Goal: Task Accomplishment & Management: Manage account settings

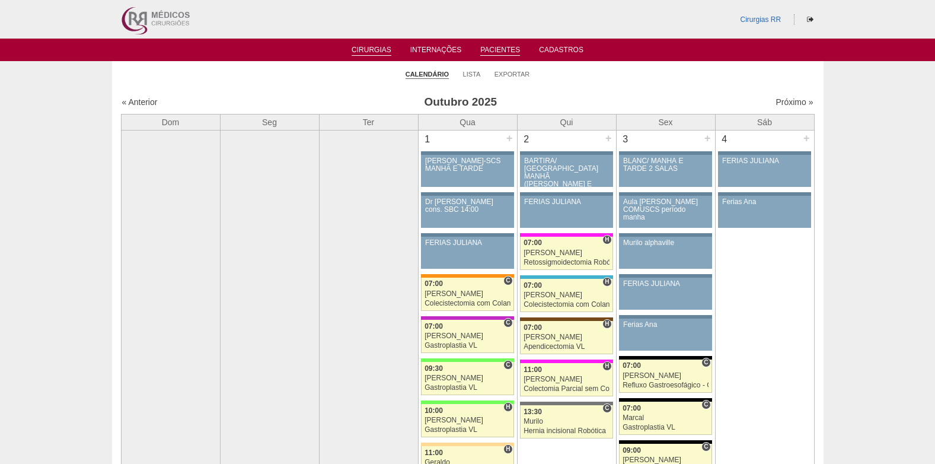
click at [483, 47] on link "Pacientes" at bounding box center [500, 51] width 40 height 10
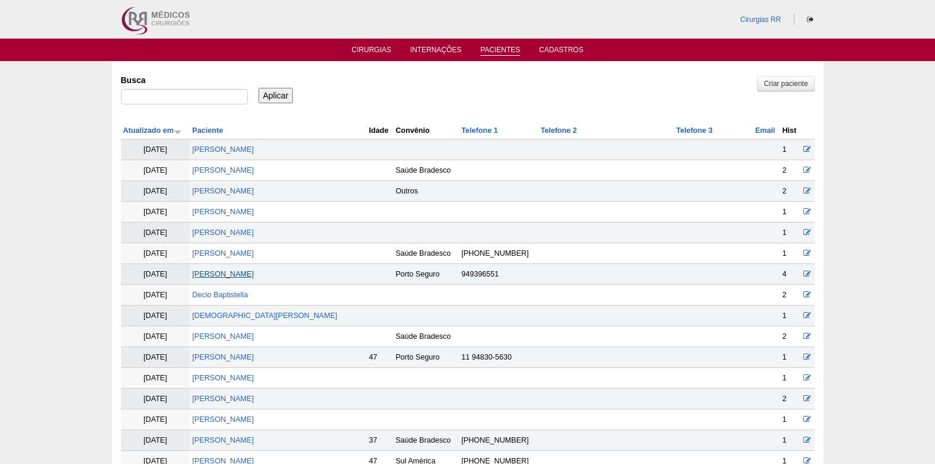
click at [234, 274] on link "[PERSON_NAME]" at bounding box center [223, 274] width 62 height 8
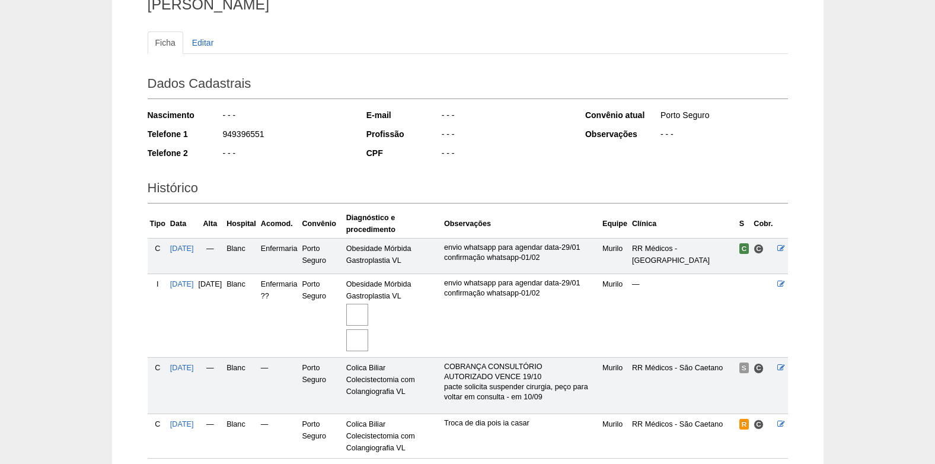
scroll to position [200, 0]
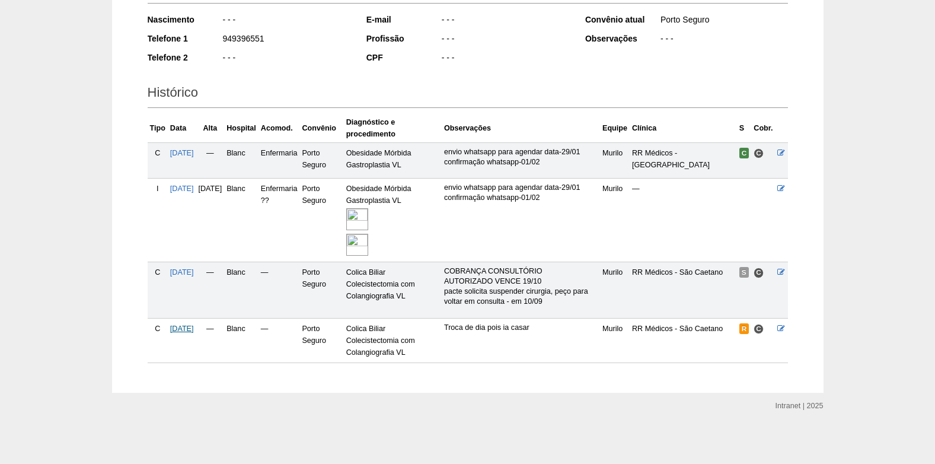
click at [184, 328] on span "18/11/2025" at bounding box center [182, 328] width 24 height 8
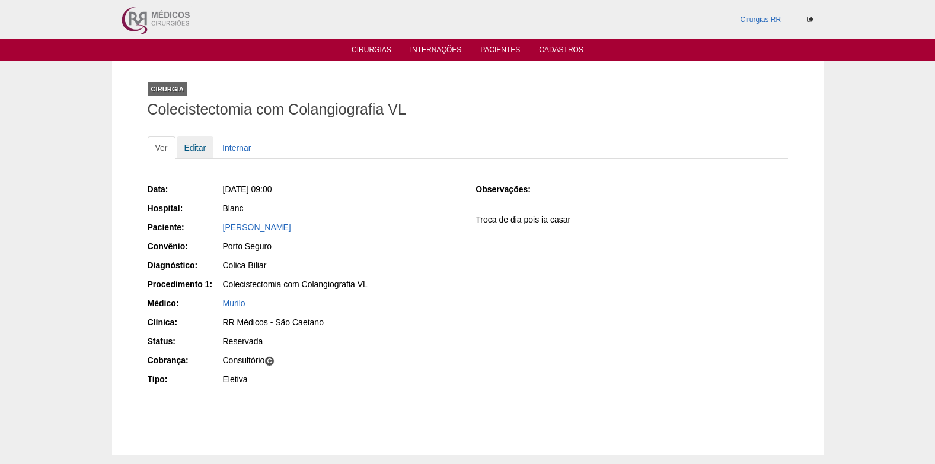
click at [194, 149] on link "Editar" at bounding box center [195, 147] width 37 height 23
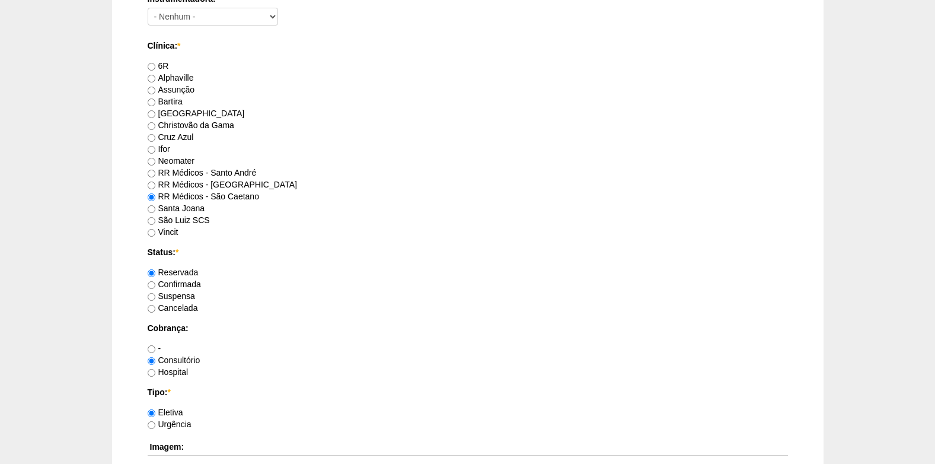
scroll to position [771, 0]
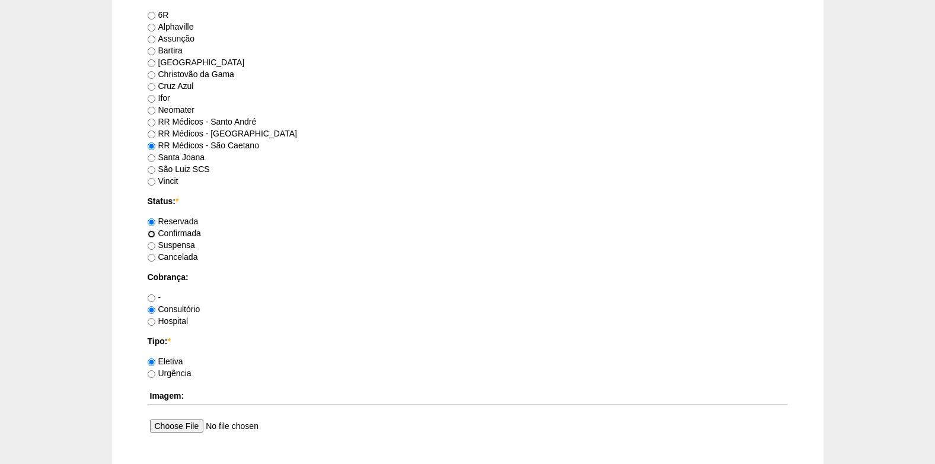
click at [152, 230] on input "Confirmada" at bounding box center [152, 234] width 8 height 8
radio input "true"
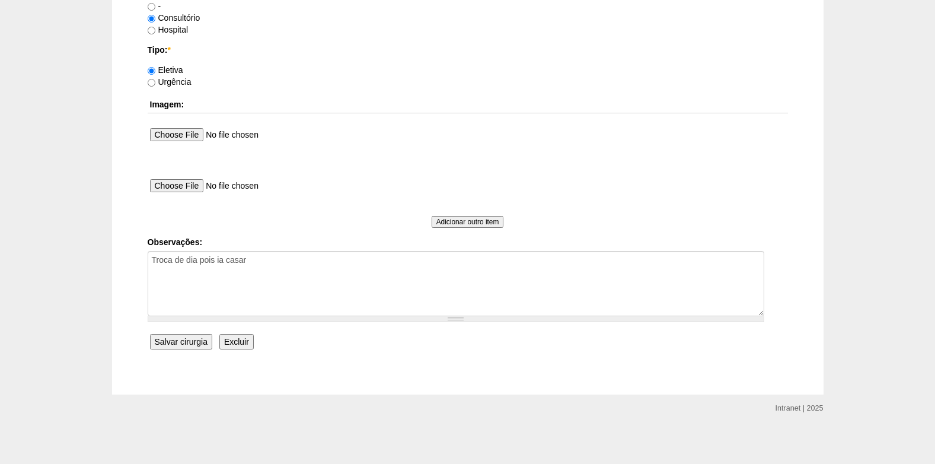
scroll to position [1064, 0]
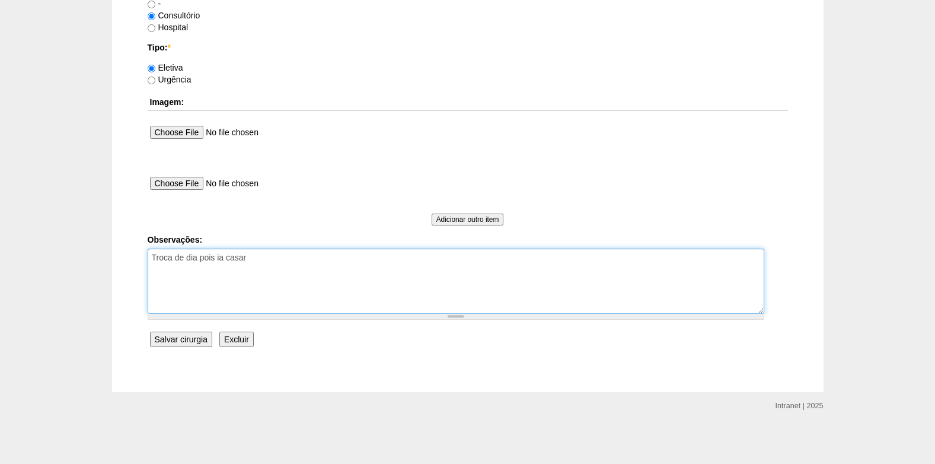
click at [296, 257] on textarea "Troca de dia pois ia casar" at bounding box center [456, 280] width 617 height 65
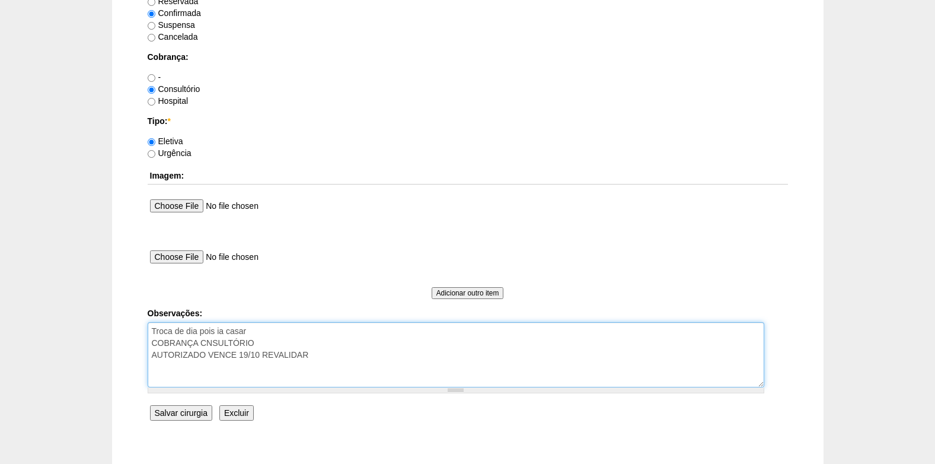
scroll to position [1005, 0]
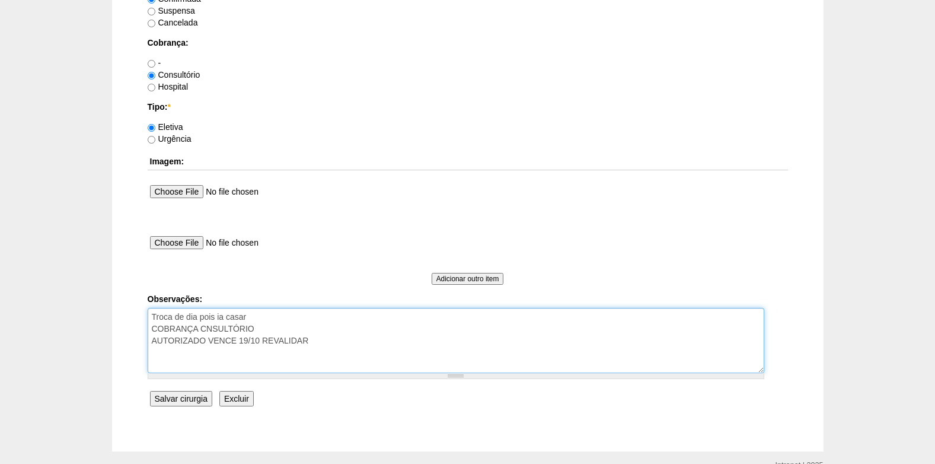
type textarea "Troca de dia pois ia casar COBRANÇA CNSULTÓRIO AUTORIZADO VENCE 19/10 REVALIDAR"
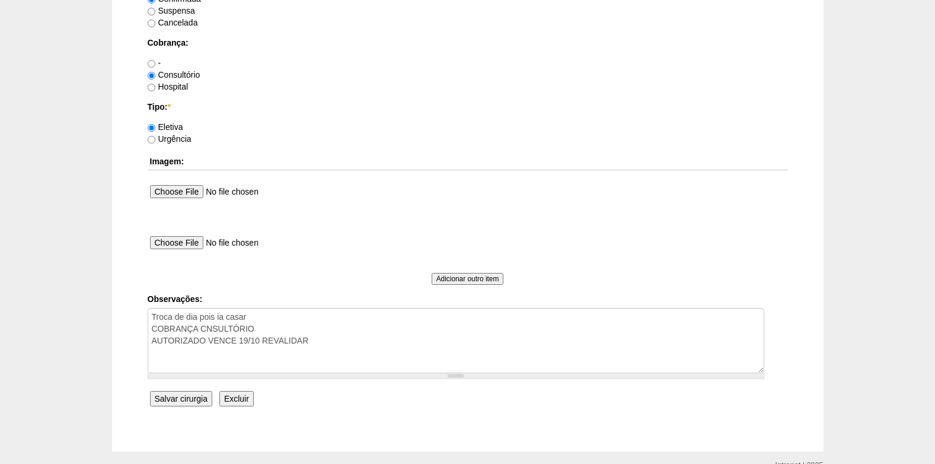
click at [176, 398] on input "Salvar cirurgia" at bounding box center [181, 398] width 62 height 15
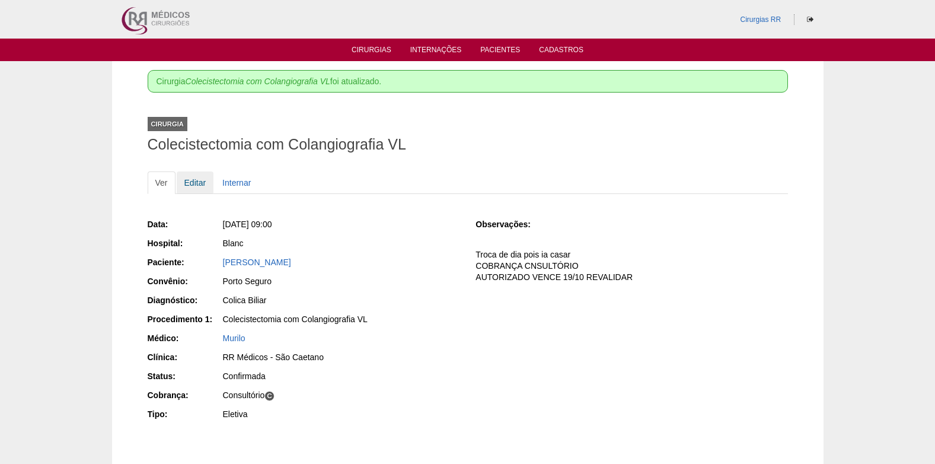
click at [190, 184] on link "Editar" at bounding box center [195, 182] width 37 height 23
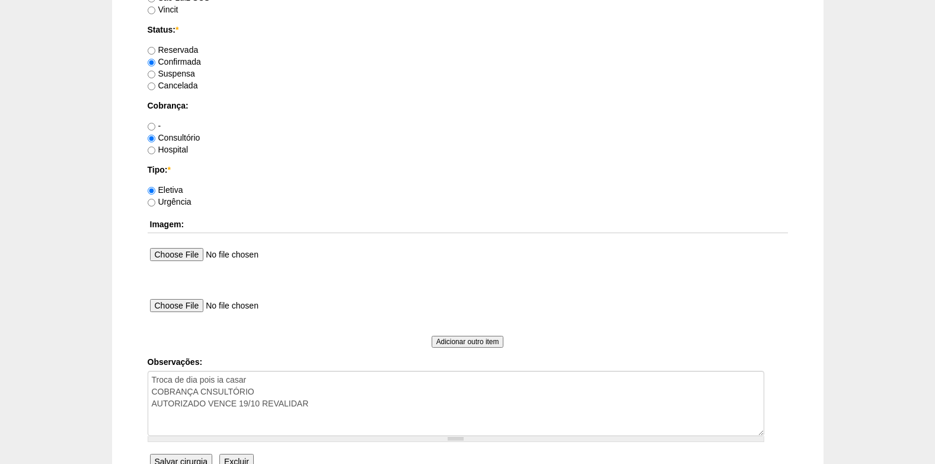
scroll to position [1008, 0]
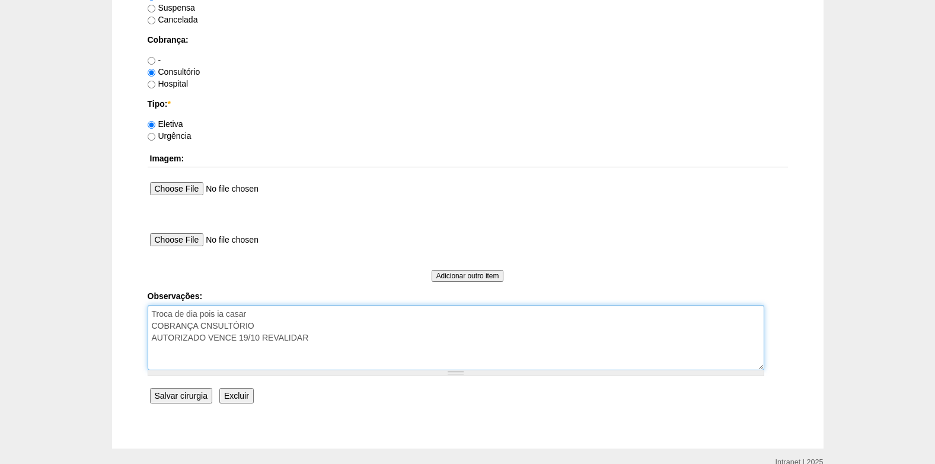
click at [207, 328] on textarea "Troca de dia pois ia casar COBRANÇA CNSULTÓRIO AUTORIZADO VENCE 19/10 REVALIDAR" at bounding box center [456, 337] width 617 height 65
type textarea "Troca de dia pois ia casar COBRANÇA CONSULTÓRIO AUTORIZADO VENCE 19/10 REVALIDAR"
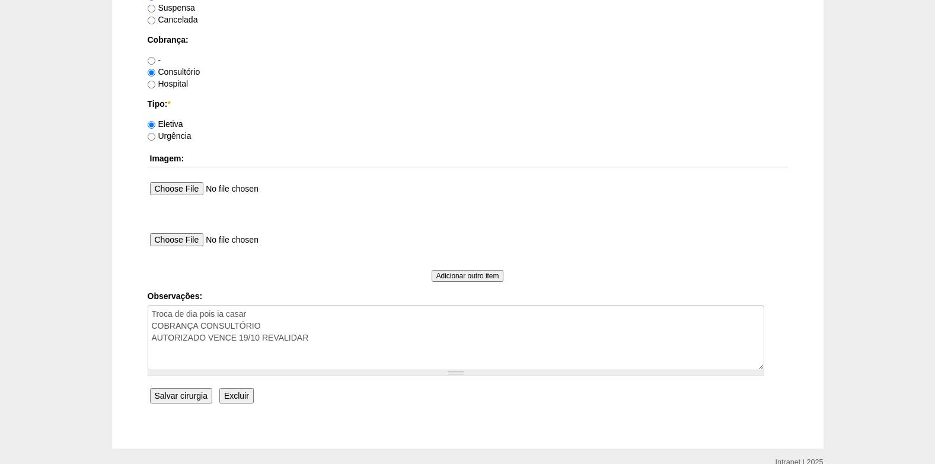
click at [194, 394] on input "Salvar cirurgia" at bounding box center [181, 395] width 62 height 15
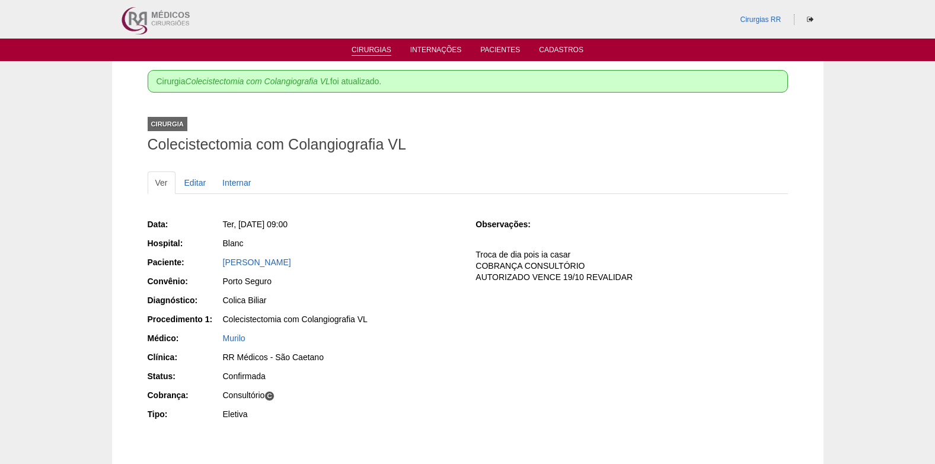
click at [369, 54] on link "Cirurgias" at bounding box center [372, 51] width 40 height 10
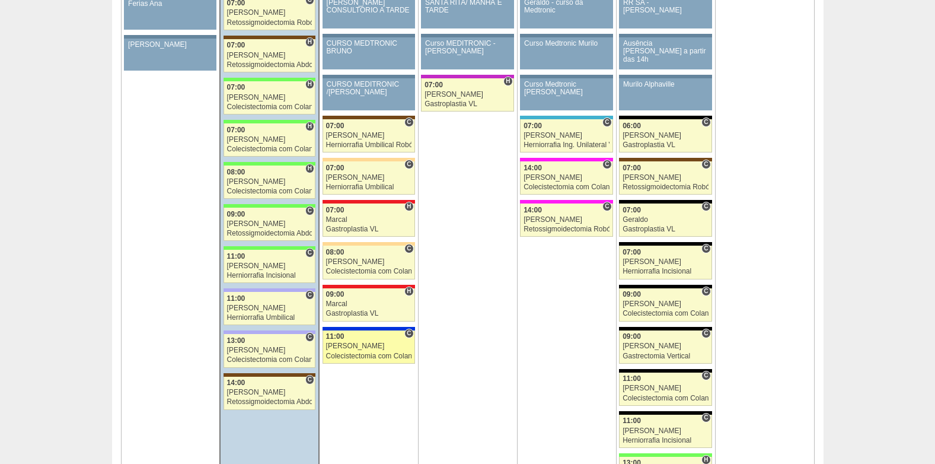
scroll to position [1482, 0]
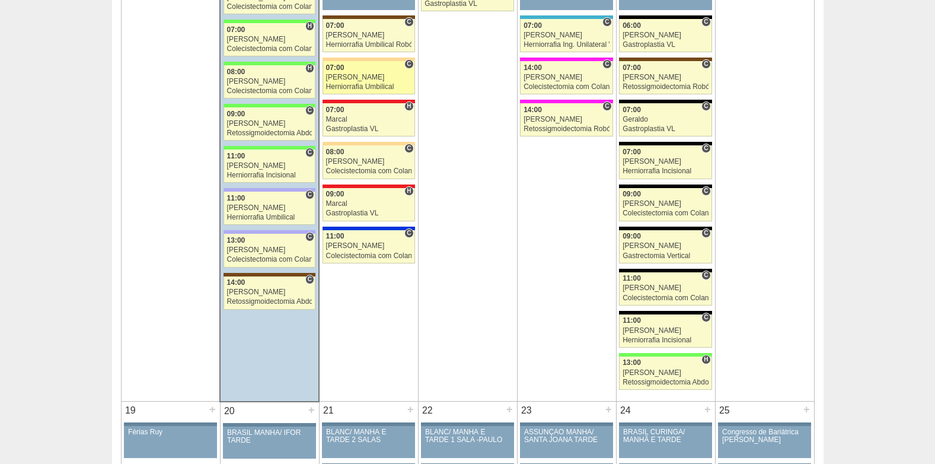
click at [353, 78] on div "Ricardo Fernandes" at bounding box center [368, 78] width 85 height 8
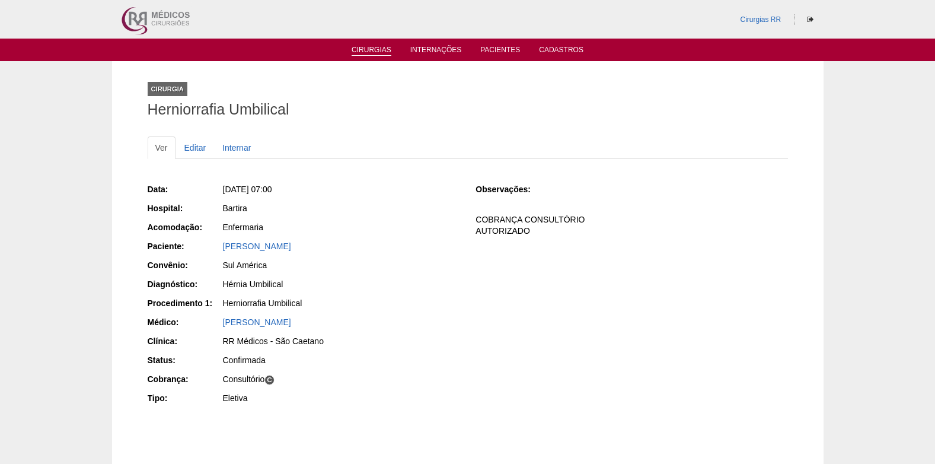
click at [372, 51] on link "Cirurgias" at bounding box center [372, 51] width 40 height 10
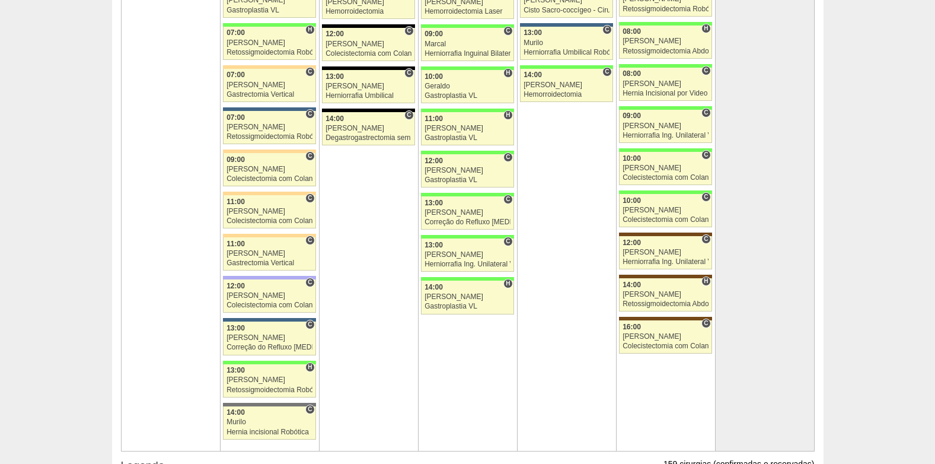
scroll to position [2609, 0]
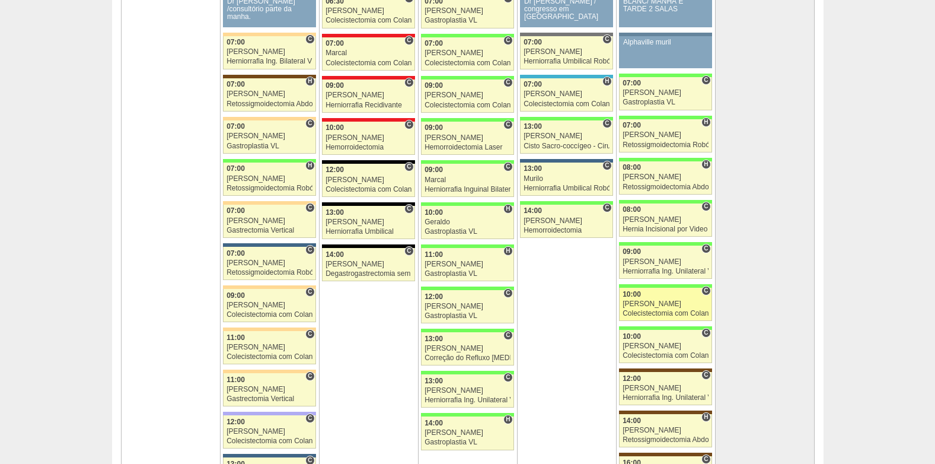
click at [661, 295] on div "10:00" at bounding box center [665, 294] width 86 height 8
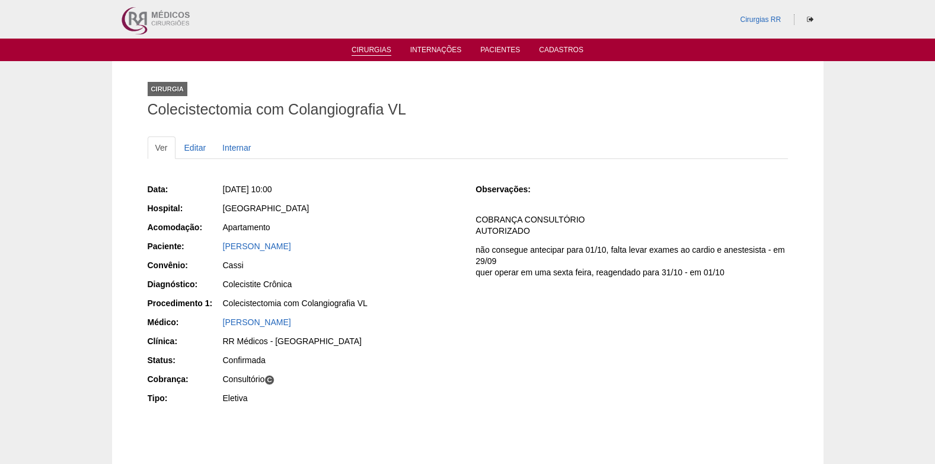
click at [366, 46] on link "Cirurgias" at bounding box center [372, 51] width 40 height 10
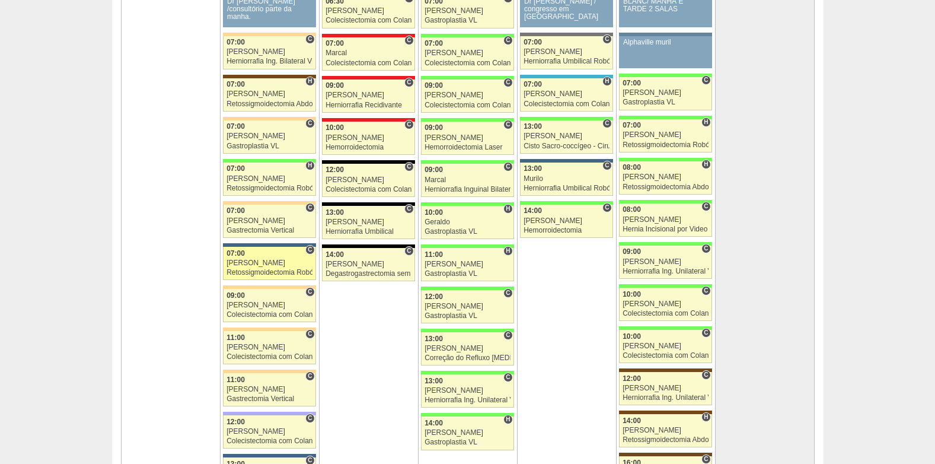
scroll to position [2786, 0]
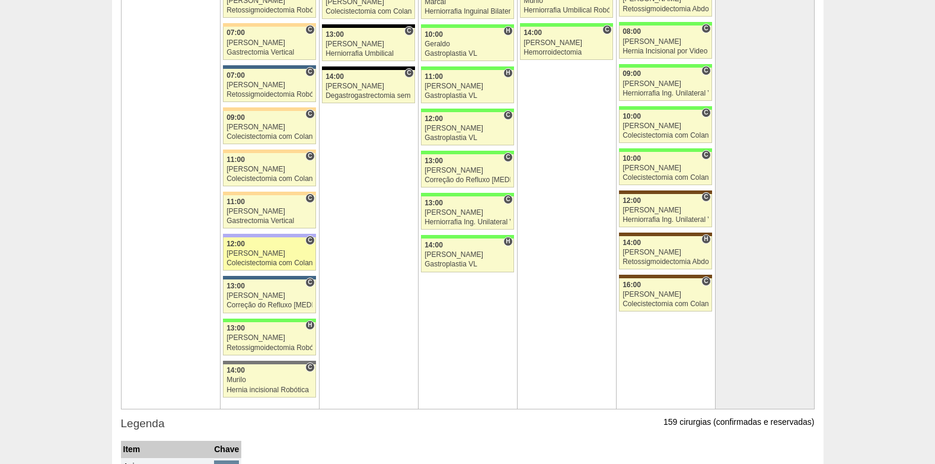
click at [262, 255] on div "[PERSON_NAME]" at bounding box center [269, 254] width 86 height 8
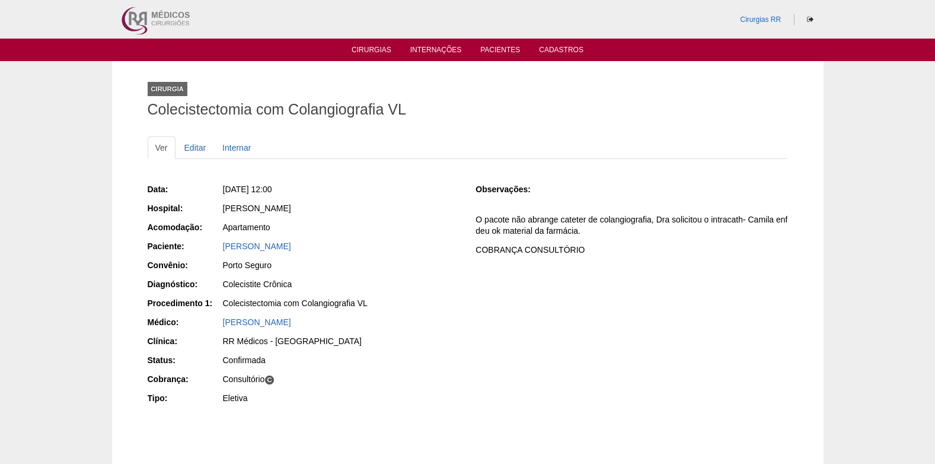
drag, startPoint x: 221, startPoint y: 248, endPoint x: 293, endPoint y: 250, distance: 72.3
click at [293, 250] on div "Paciente: [PERSON_NAME]" at bounding box center [304, 247] width 312 height 15
copy div "Paciente: [PERSON_NAME]"
